Goal: Download file/media

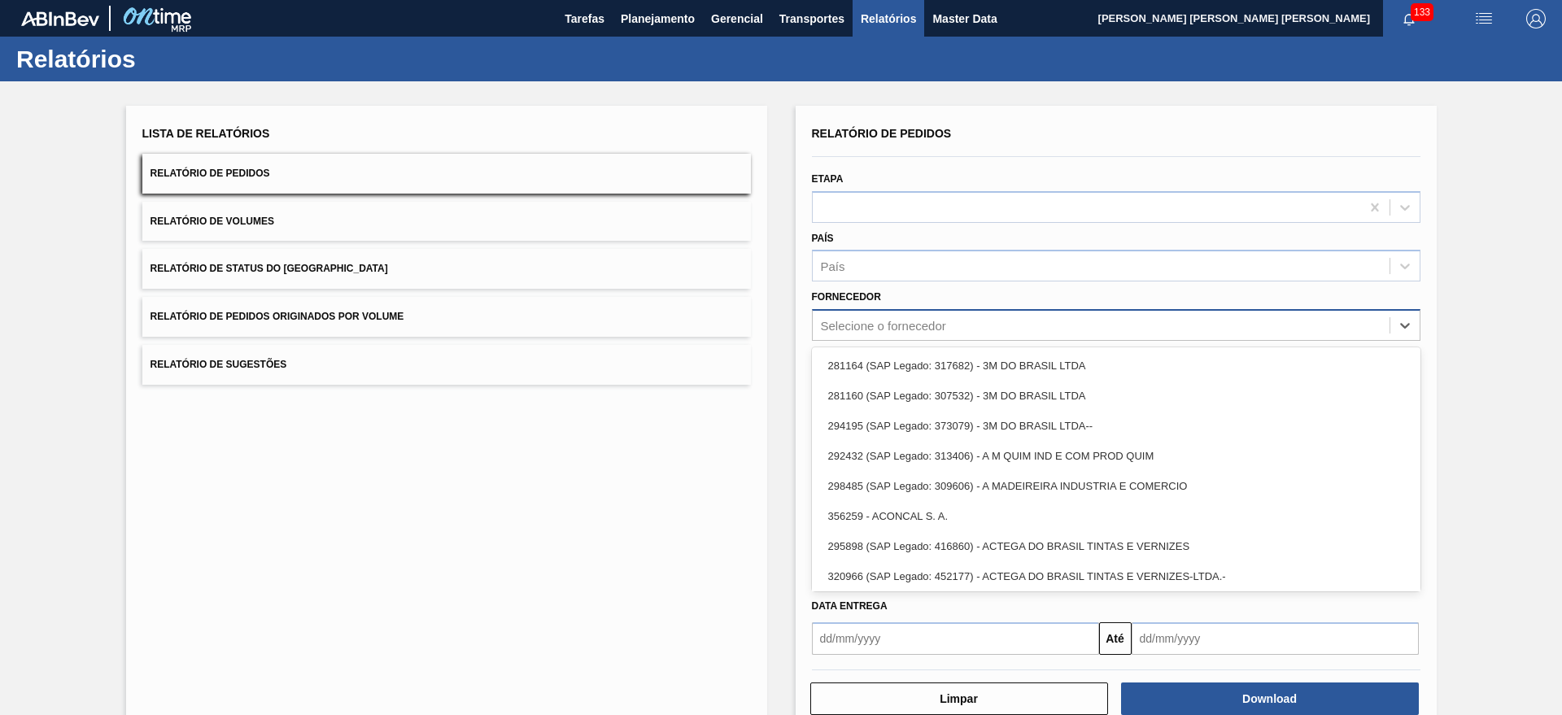
click at [887, 309] on div "Selecione o fornecedor" at bounding box center [1116, 325] width 608 height 32
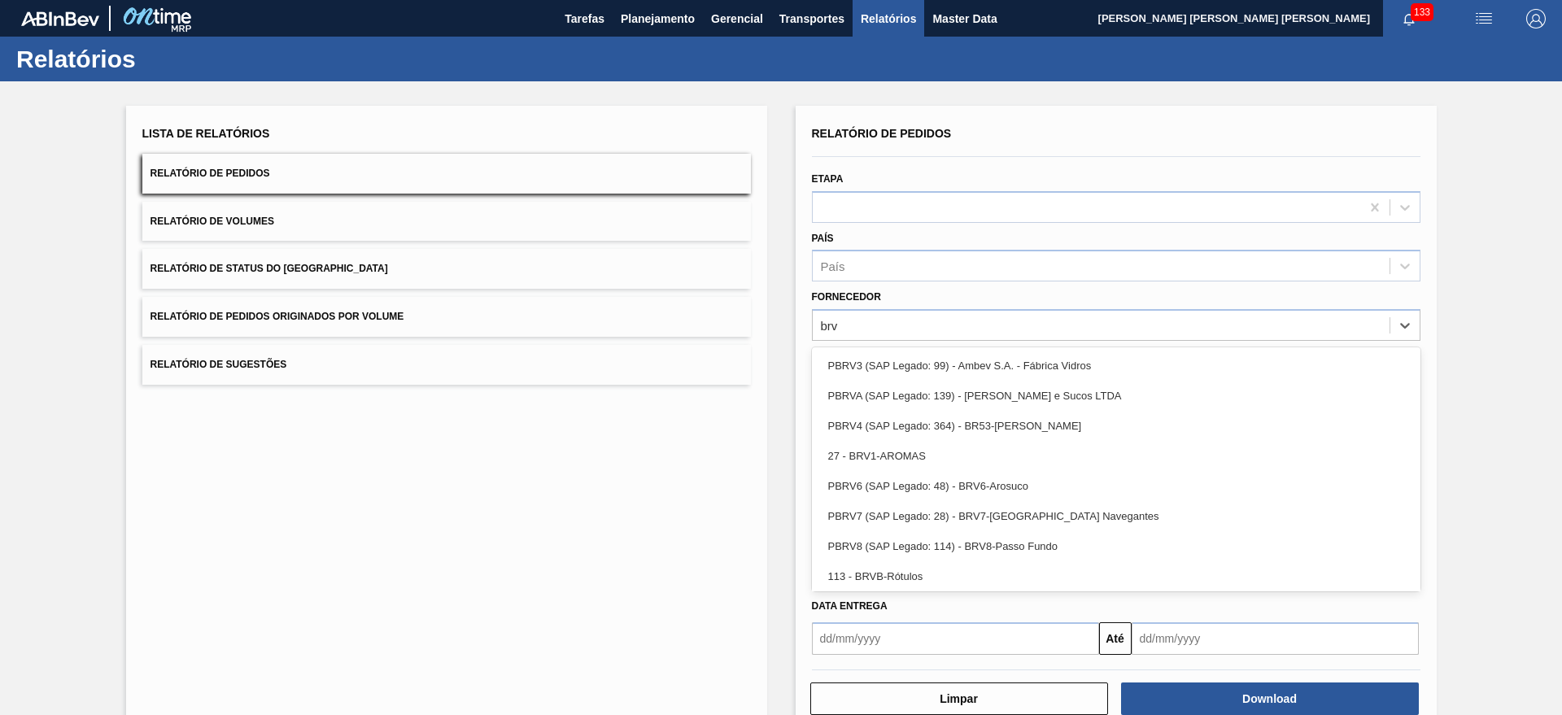
type input "brv4"
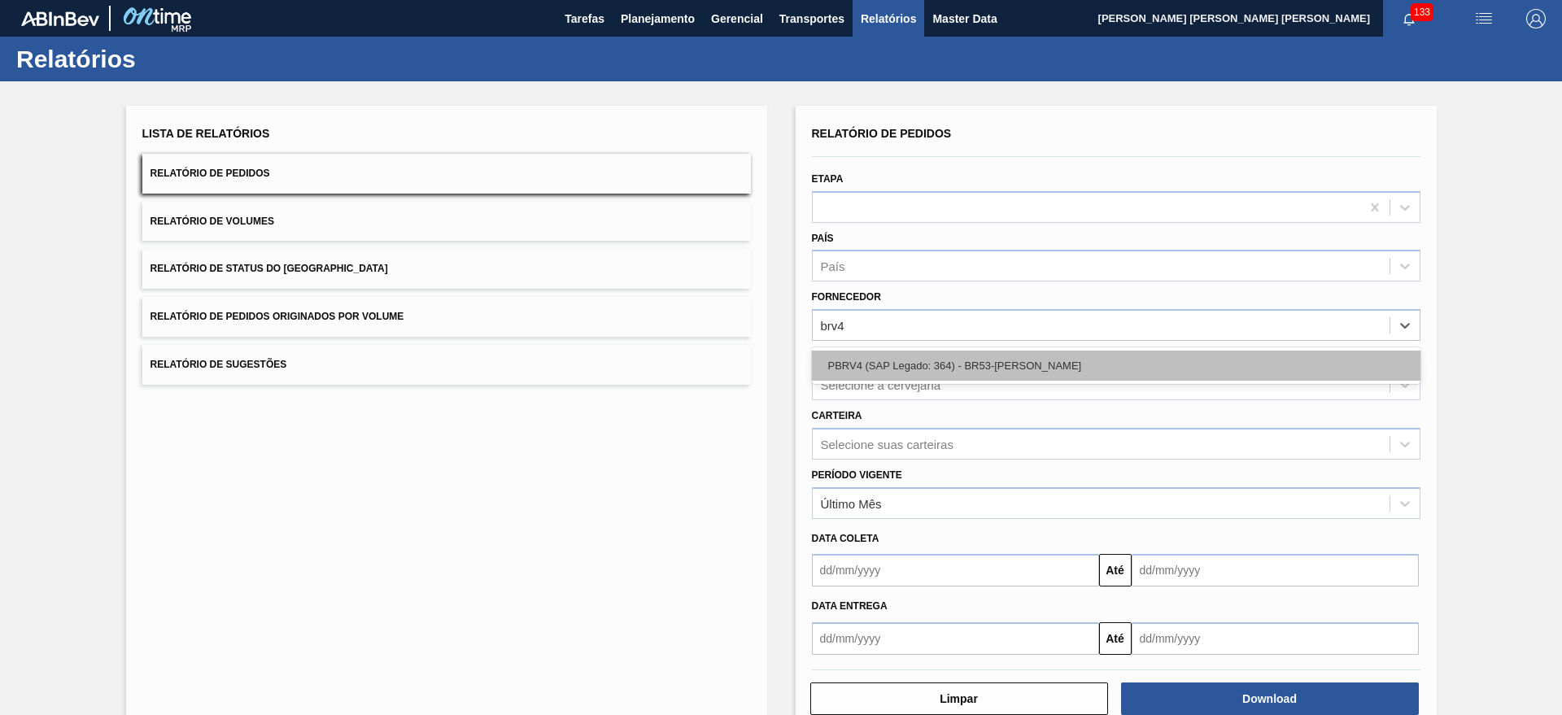
click at [907, 352] on div "PBRV4 (SAP Legado: 364) - BR53-Latas Minas" at bounding box center [1116, 366] width 608 height 30
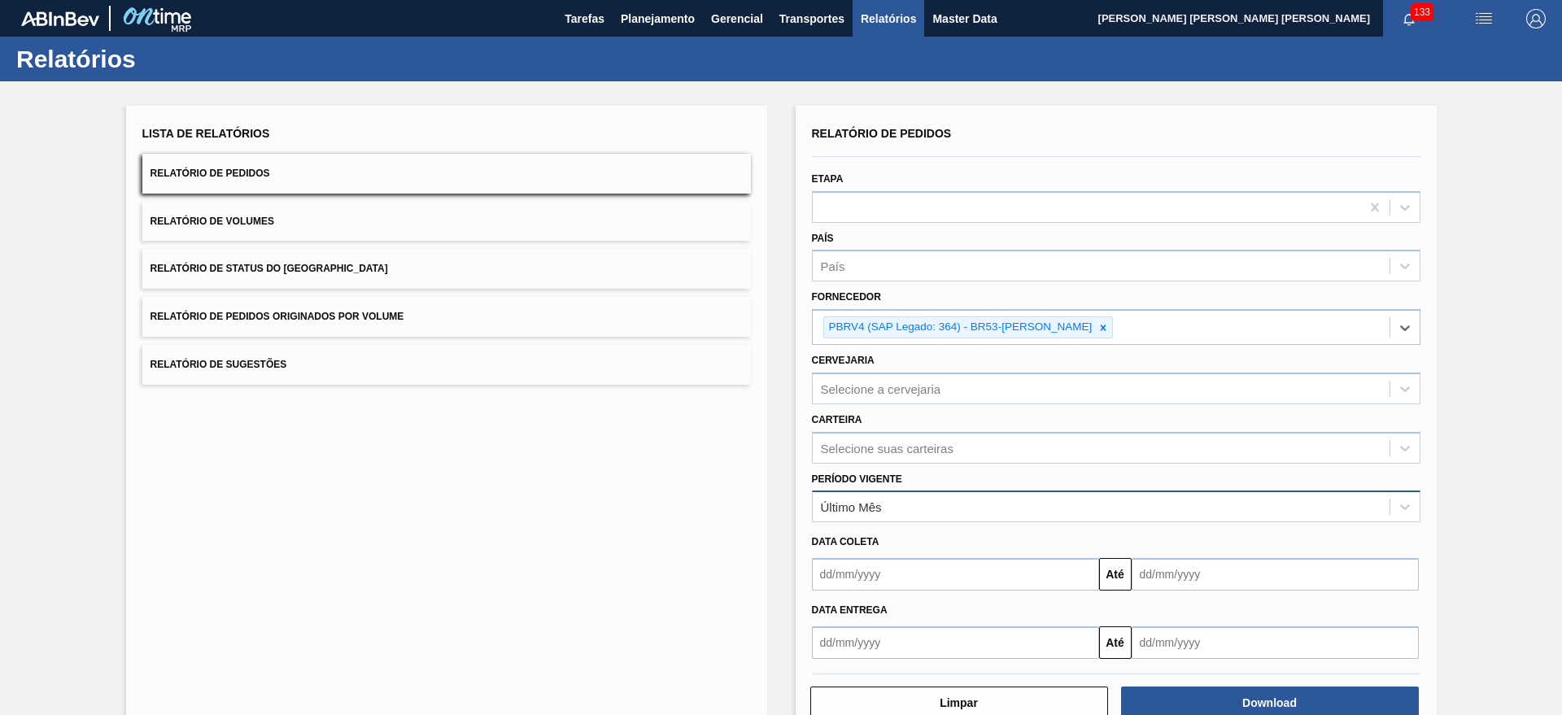
click at [922, 510] on div "Último Mês" at bounding box center [1101, 507] width 577 height 24
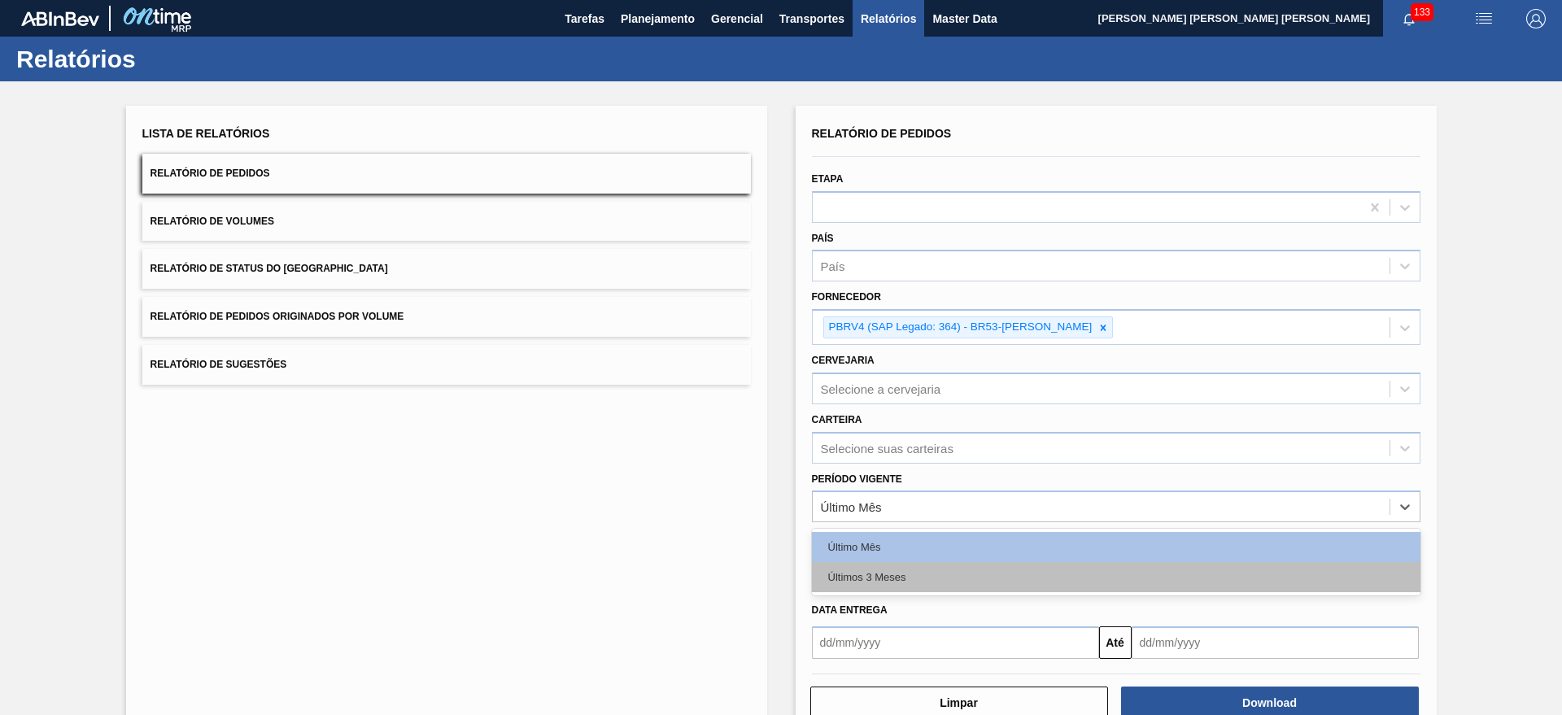
click at [889, 569] on div "Últimos 3 Meses" at bounding box center [1116, 577] width 608 height 30
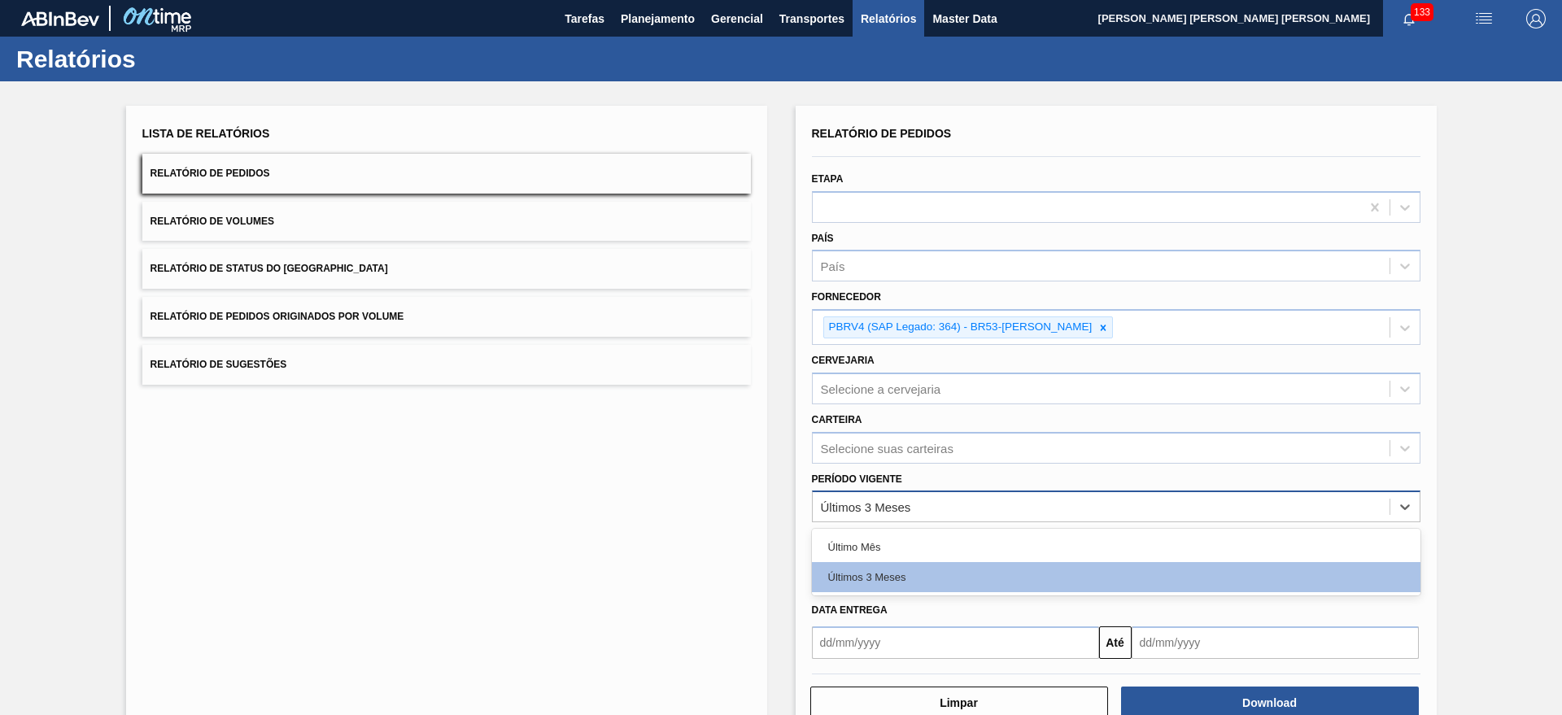
click at [902, 517] on div "Últimos 3 Meses" at bounding box center [1101, 507] width 577 height 24
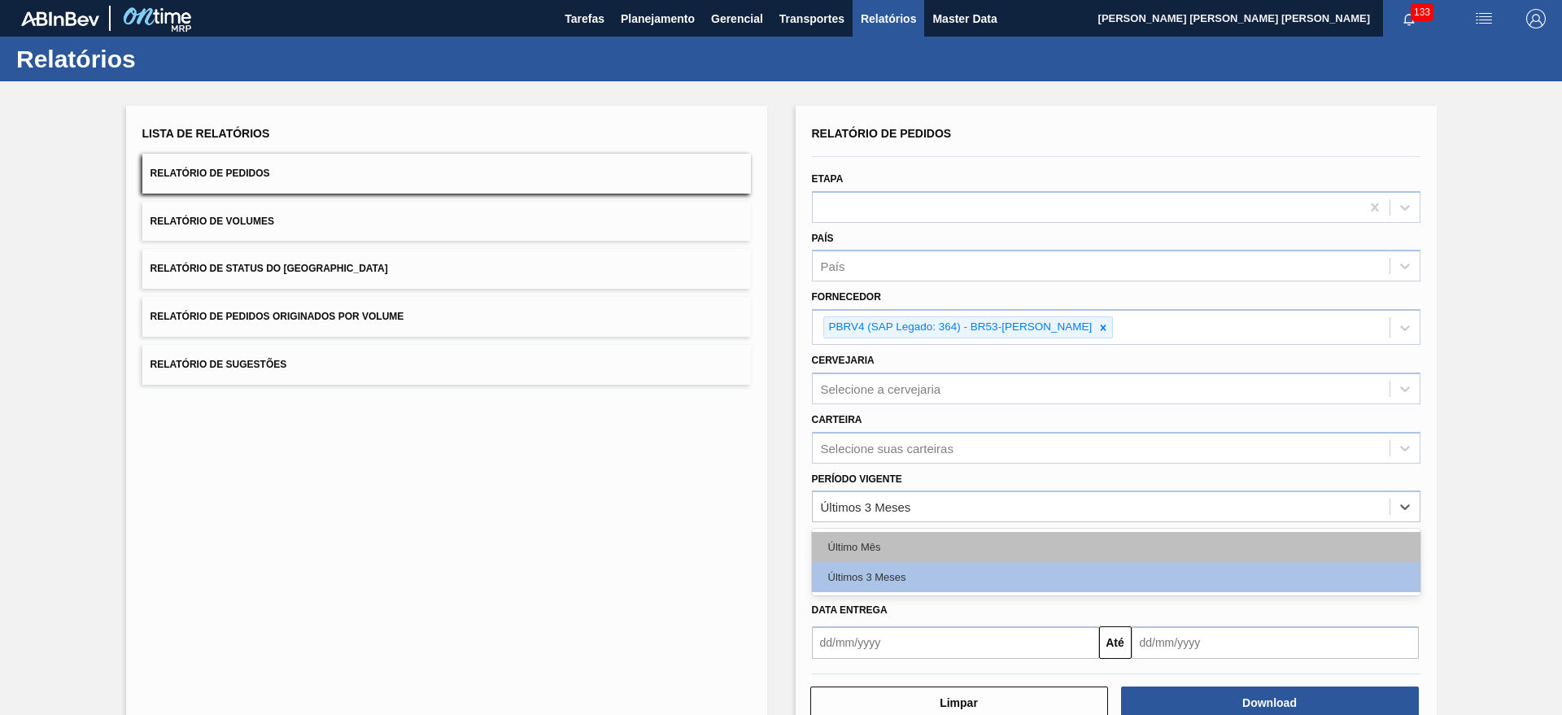
click at [891, 539] on div "Último Mês" at bounding box center [1116, 547] width 608 height 30
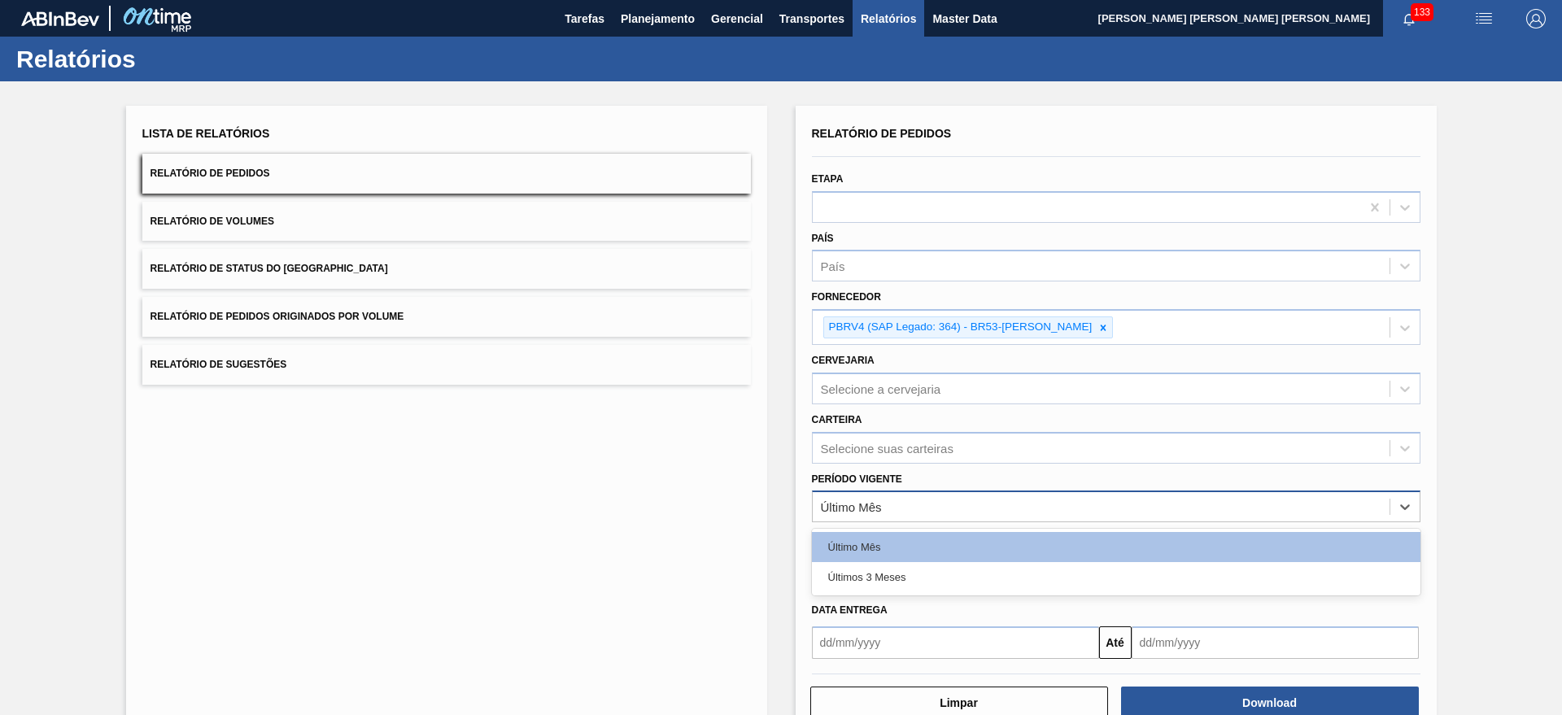
click at [894, 516] on div "Último Mês" at bounding box center [1101, 507] width 577 height 24
click at [889, 564] on div "Últimos 3 Meses" at bounding box center [1116, 577] width 608 height 30
click at [890, 570] on input "text" at bounding box center [955, 574] width 287 height 33
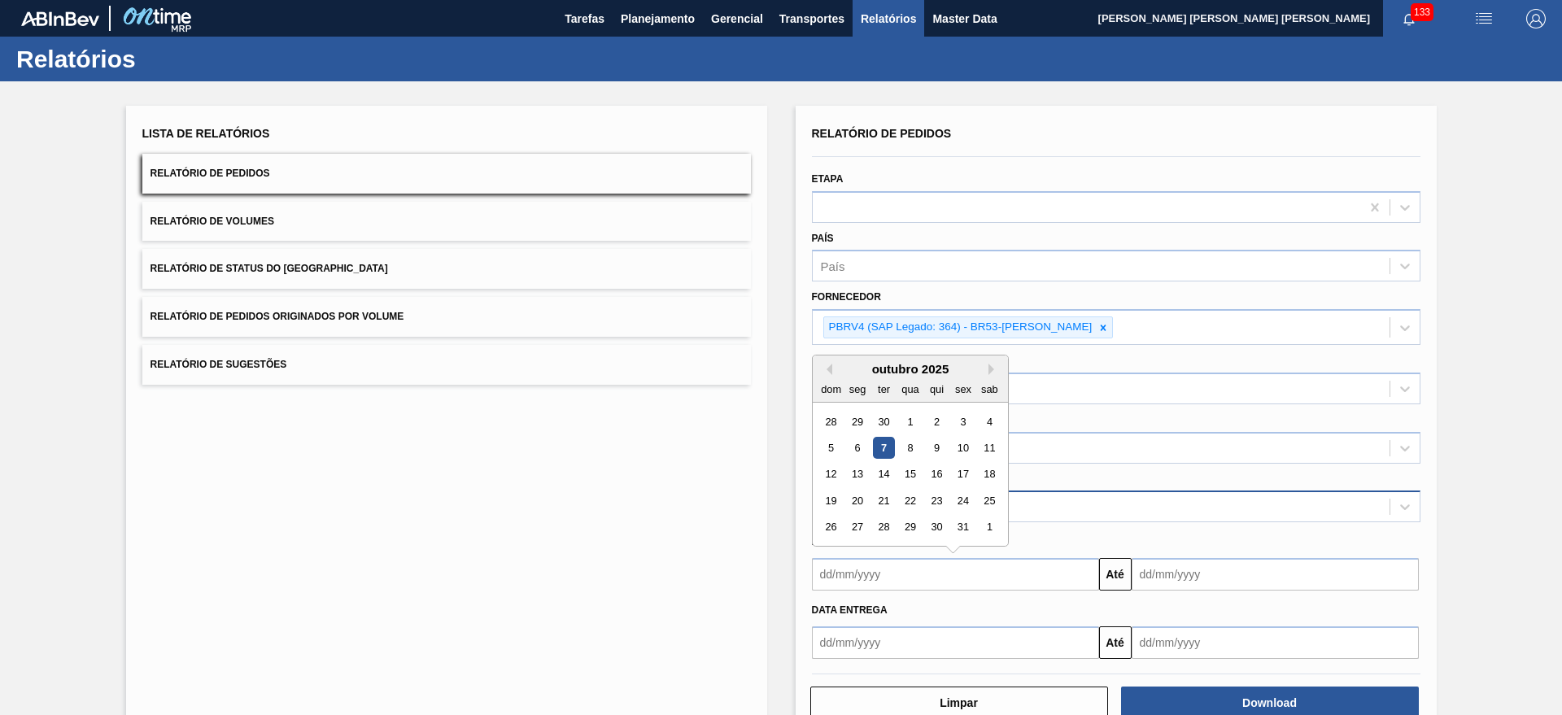
click at [1112, 491] on div "Últimos 3 Meses" at bounding box center [1116, 506] width 608 height 32
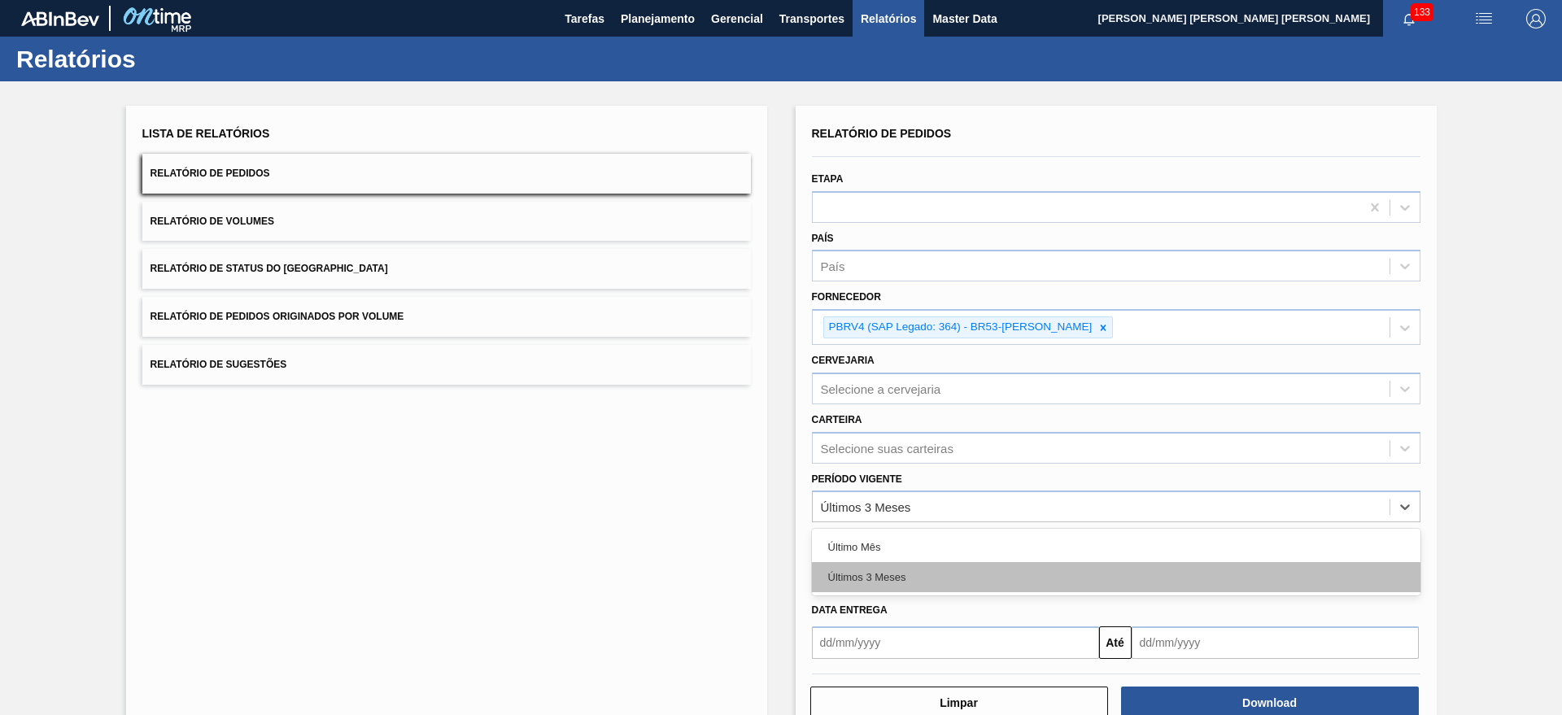
click at [923, 569] on div "Últimos 3 Meses" at bounding box center [1116, 577] width 608 height 30
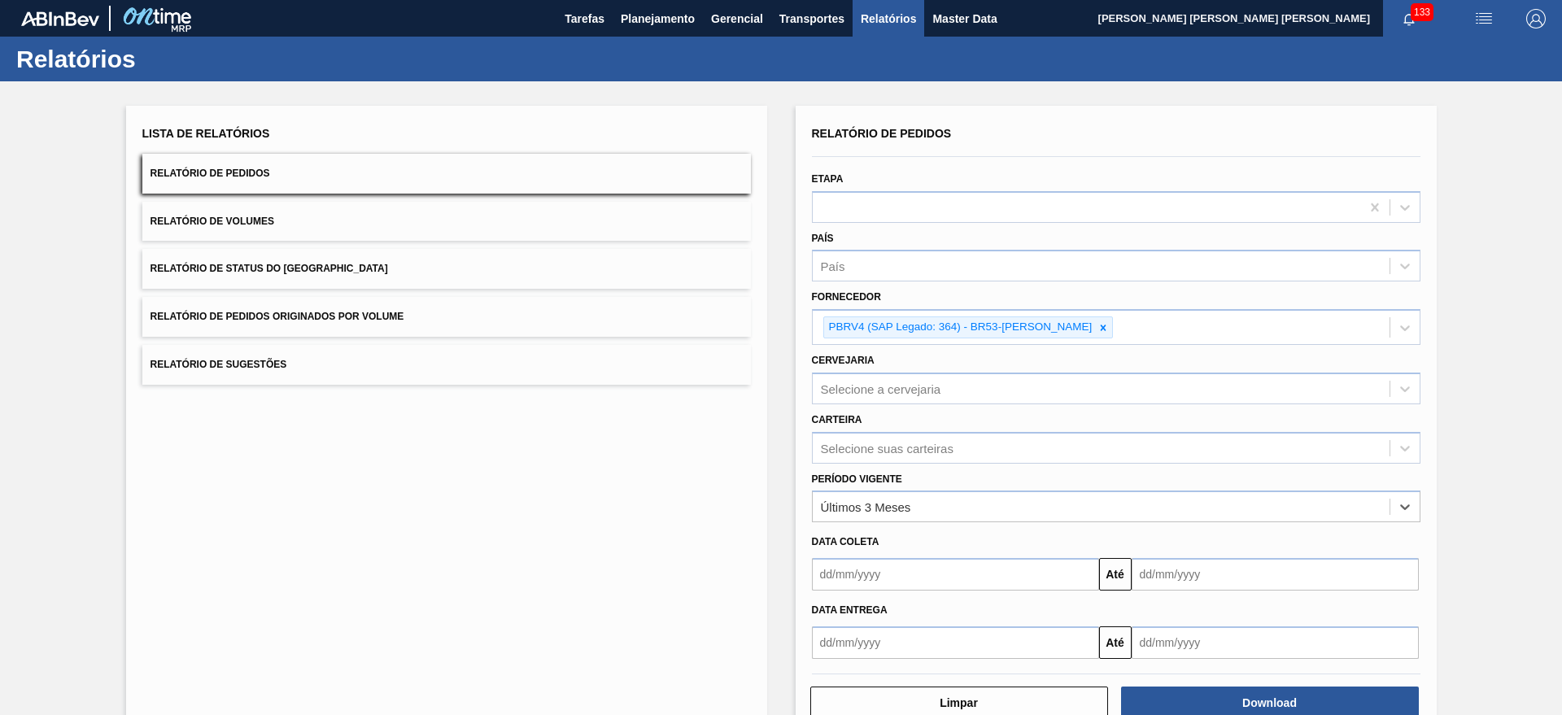
scroll to position [42, 0]
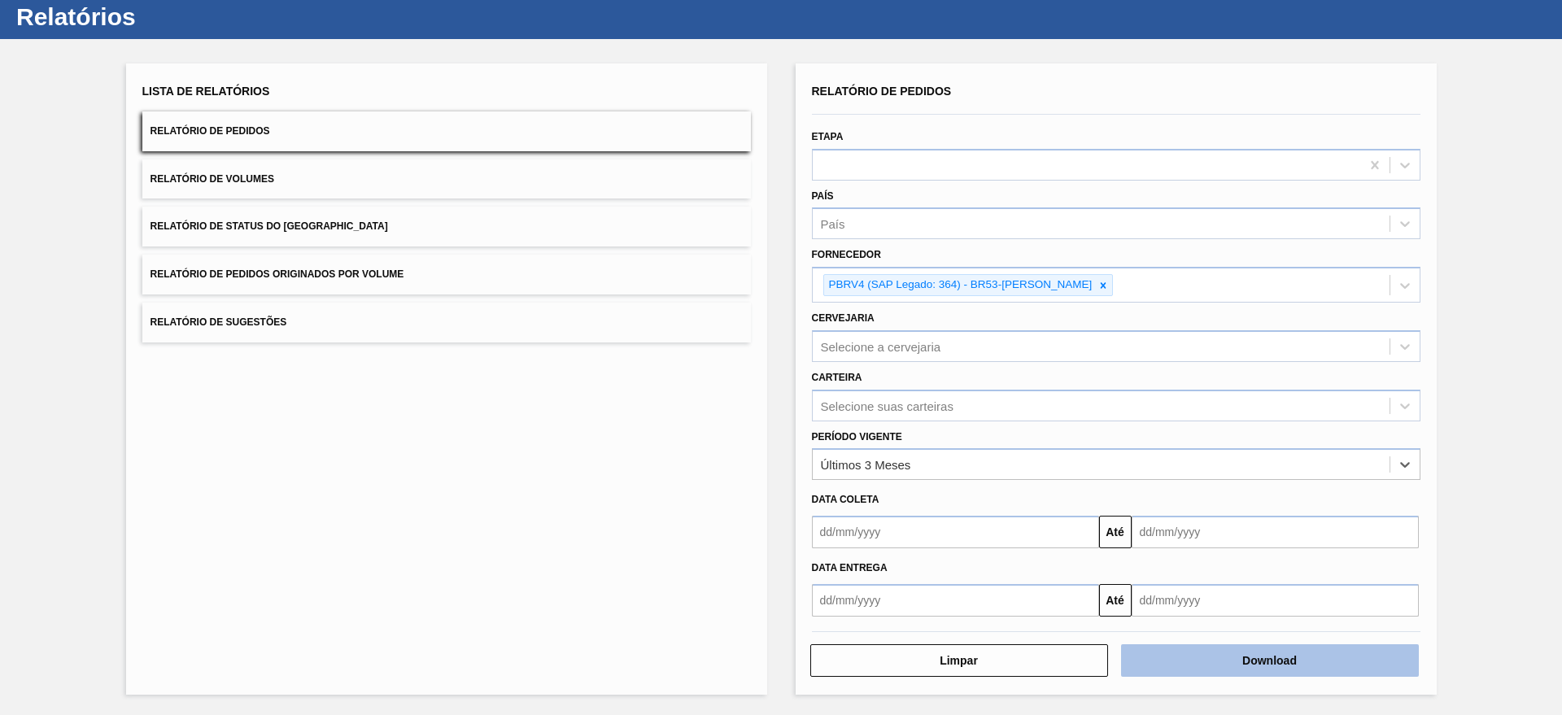
click at [1236, 651] on button "Download" at bounding box center [1270, 660] width 298 height 33
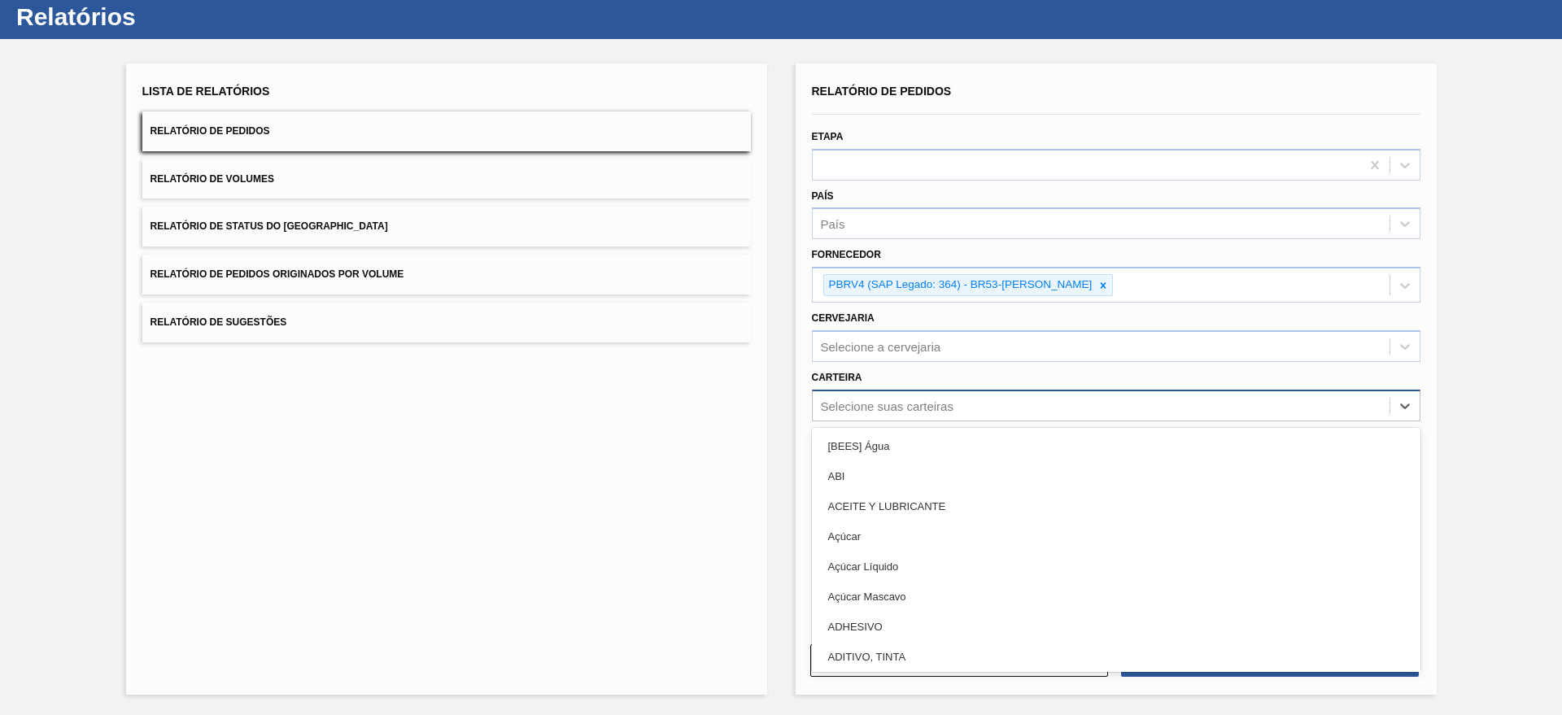
click at [940, 416] on div "Selecione suas carteiras" at bounding box center [1101, 406] width 577 height 24
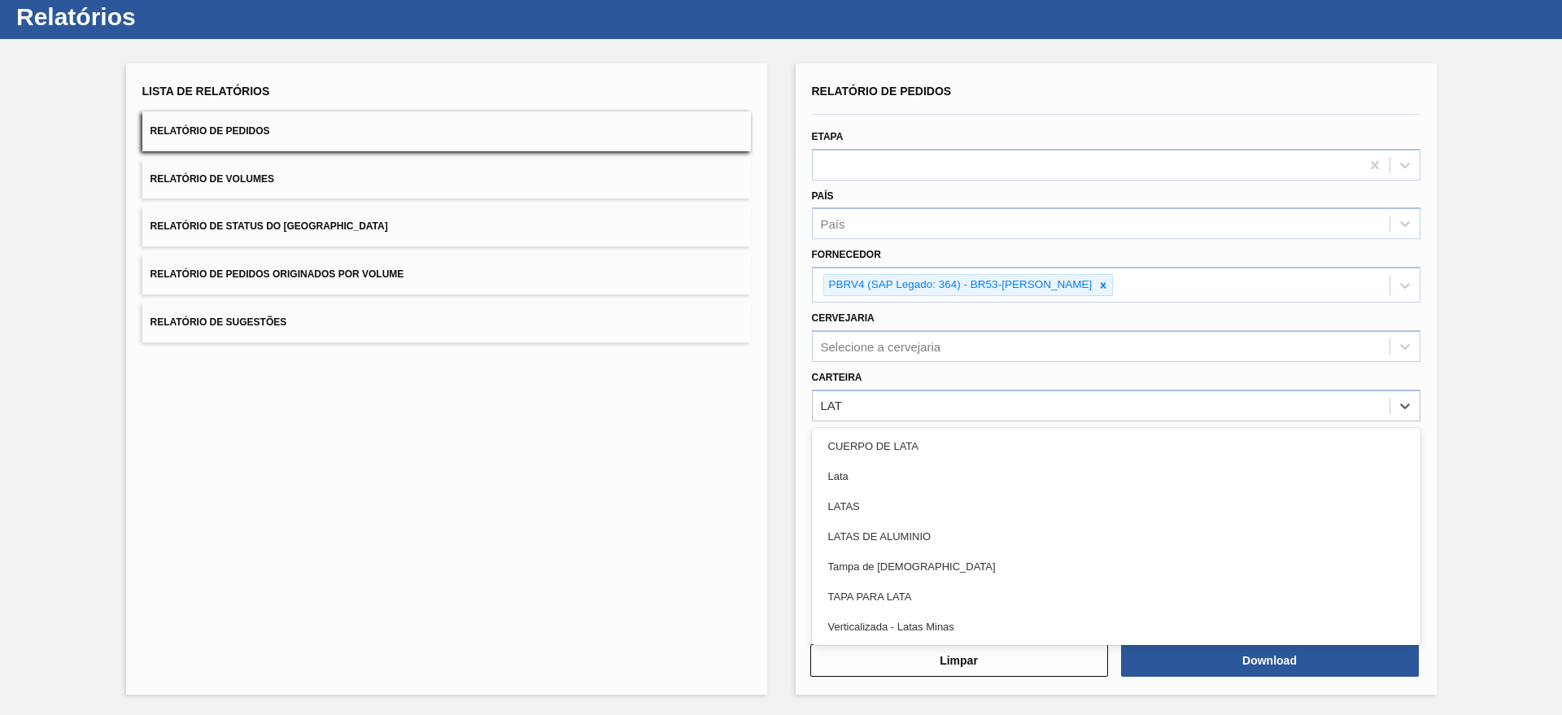
type input "LATA"
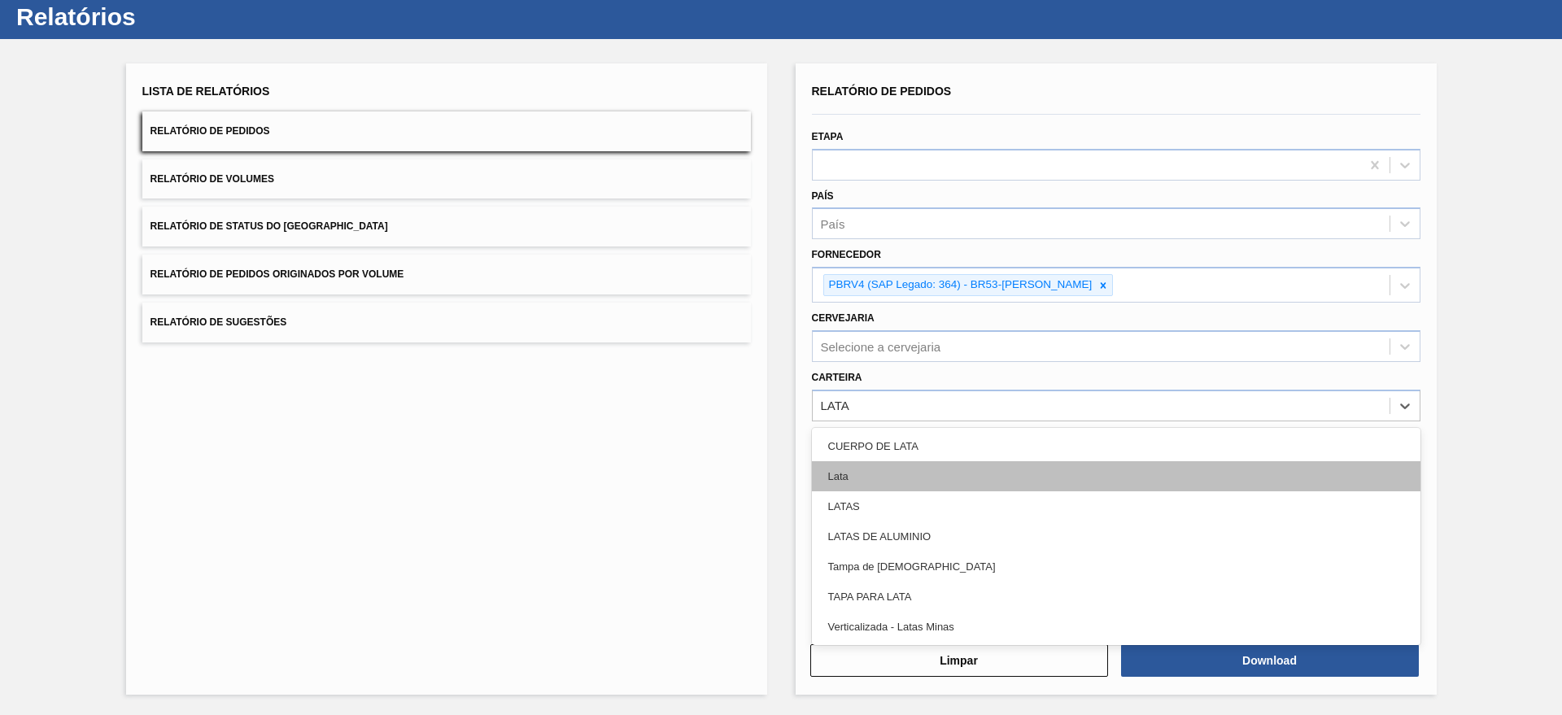
click at [881, 469] on div "Lata" at bounding box center [1116, 476] width 608 height 30
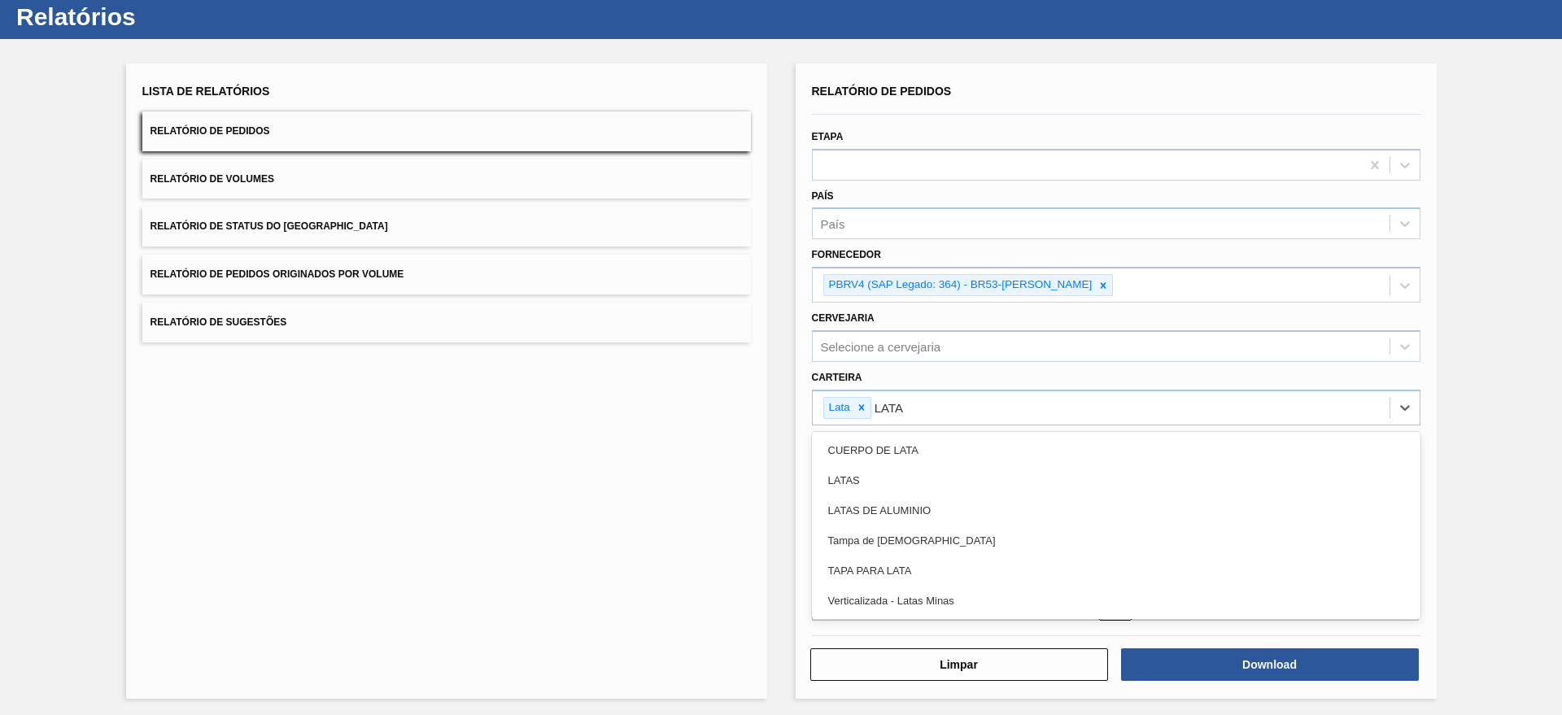
type input "LATAS"
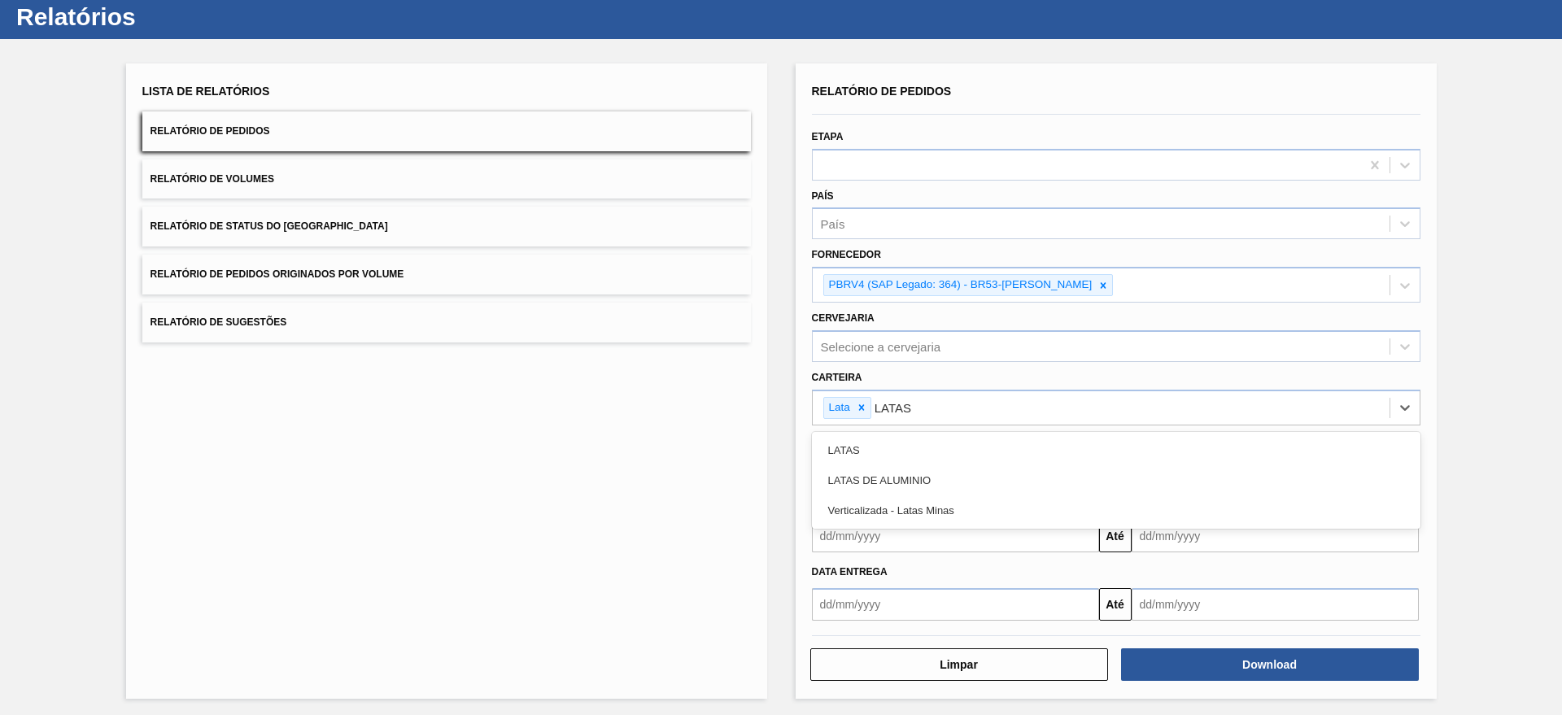
click at [931, 435] on div "LATAS" at bounding box center [1116, 450] width 608 height 30
type input "LATAS"
click at [931, 435] on div "LATAS DE ALUMINIO" at bounding box center [1116, 450] width 608 height 30
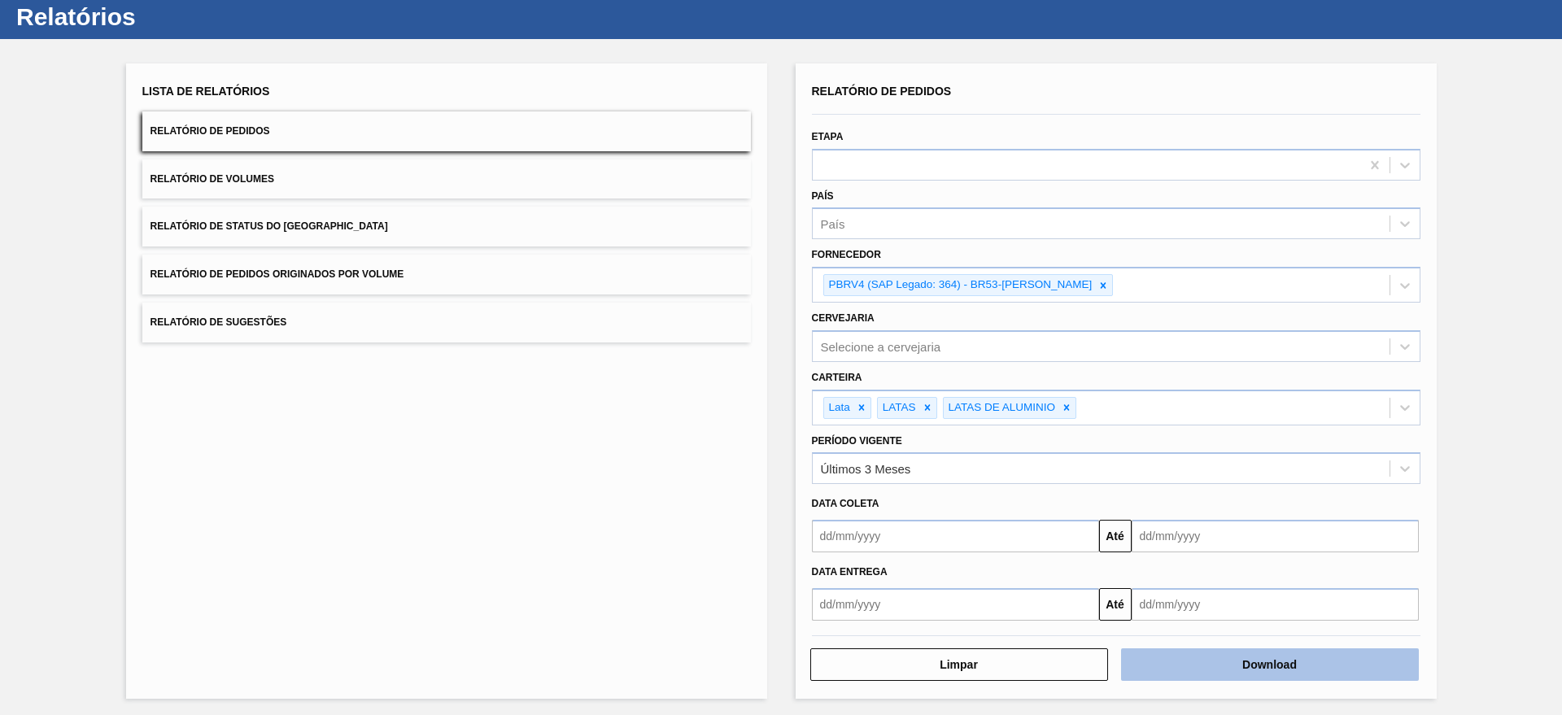
click at [1239, 665] on button "Download" at bounding box center [1270, 664] width 298 height 33
